Goal: Information Seeking & Learning: Learn about a topic

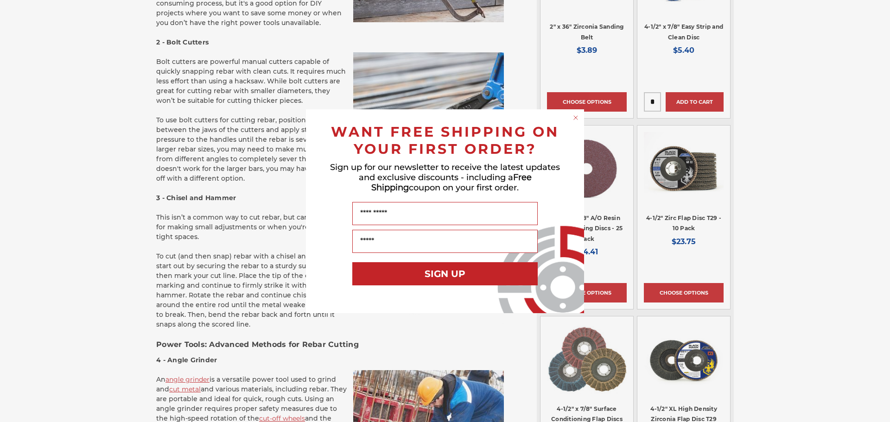
click at [576, 118] on circle "Close dialog" at bounding box center [575, 117] width 9 height 9
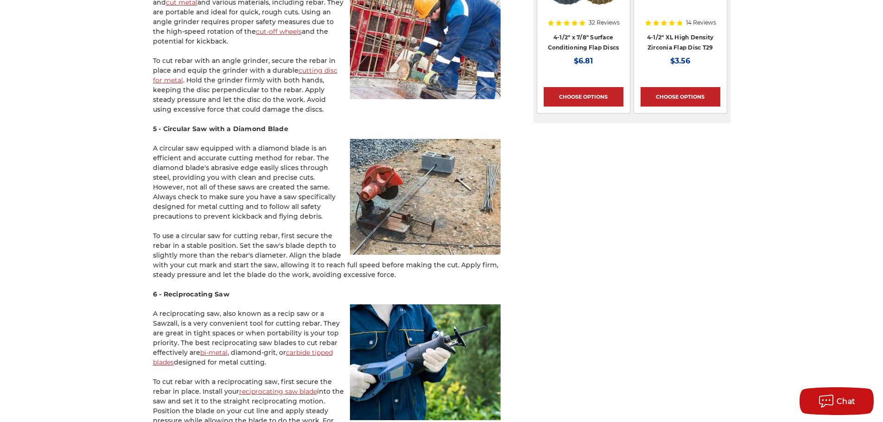
scroll to position [1251, 0]
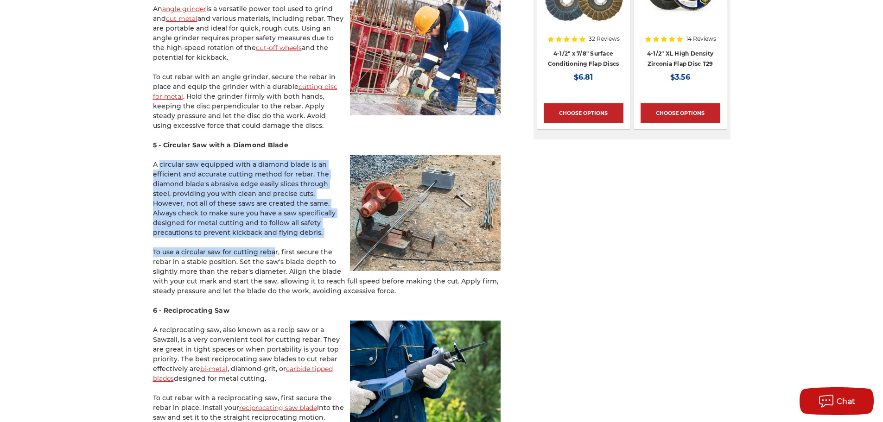
drag, startPoint x: 167, startPoint y: 152, endPoint x: 270, endPoint y: 229, distance: 129.4
click at [268, 230] on div "Reinforcing bar, aka rebar, is a steel bar used to reinforce concrete and mason…" at bounding box center [326, 235] width 347 height 2586
click at [269, 217] on p "A circular saw equipped with a diamond blade is an efficient and accurate cutti…" at bounding box center [326, 199] width 347 height 78
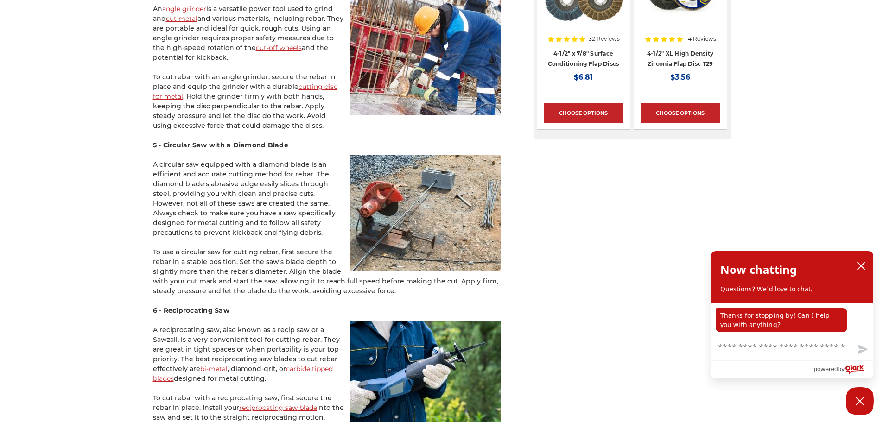
drag, startPoint x: 206, startPoint y: 214, endPoint x: 144, endPoint y: 156, distance: 84.9
click at [144, 156] on div "home blog how to cut rebar: choosing the right tools & techniques How to Cut Re…" at bounding box center [441, 194] width 655 height 2687
click at [229, 216] on p "A circular saw equipped with a diamond blade is an efficient and accurate cutti…" at bounding box center [326, 199] width 347 height 78
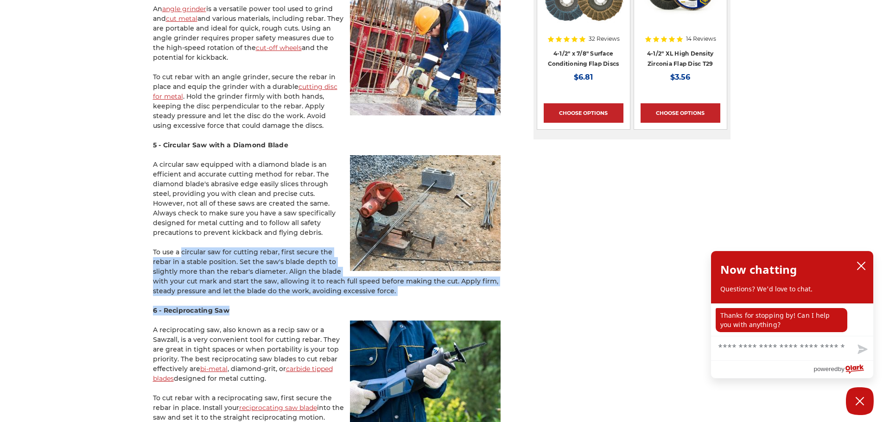
drag, startPoint x: 176, startPoint y: 240, endPoint x: 410, endPoint y: 287, distance: 238.2
click at [410, 287] on div "Reinforcing bar, aka rebar, is a steel bar used to reinforce concrete and mason…" at bounding box center [326, 235] width 347 height 2586
